Goal: Transaction & Acquisition: Download file/media

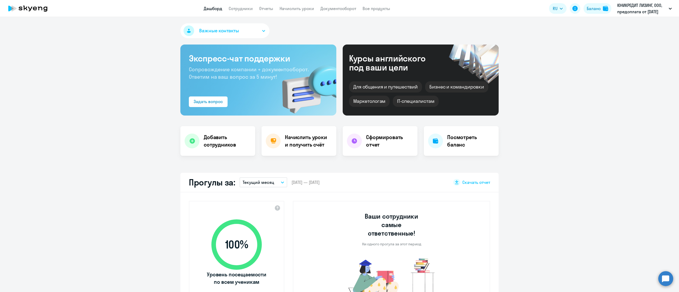
select select "30"
click at [266, 11] on link "Отчеты" at bounding box center [266, 8] width 14 height 5
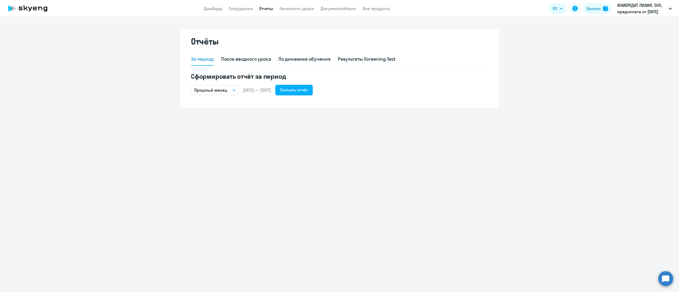
click at [227, 90] on p "Прошлый месяц" at bounding box center [210, 90] width 33 height 6
click at [224, 101] on li "Текущий месяц" at bounding box center [219, 104] width 56 height 13
click at [308, 89] on div "Скачать отчёт" at bounding box center [294, 90] width 28 height 6
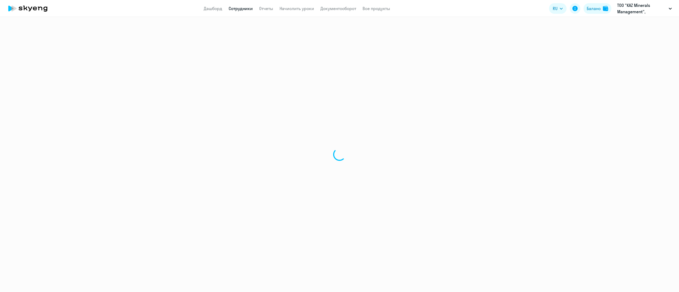
select select "30"
